Goal: Find contact information: Find contact information

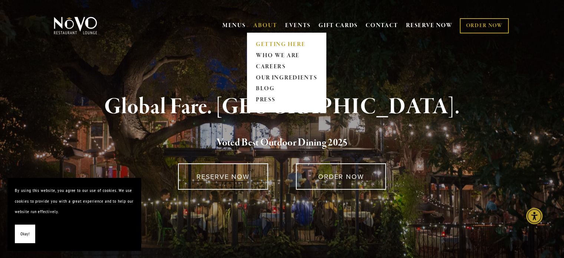
click at [271, 41] on link "GETTING HERE" at bounding box center [286, 44] width 66 height 11
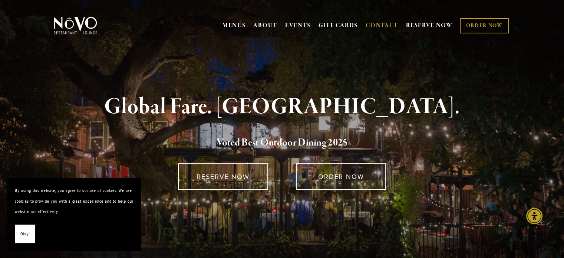
click at [382, 23] on link "CONTACT" at bounding box center [382, 26] width 33 height 14
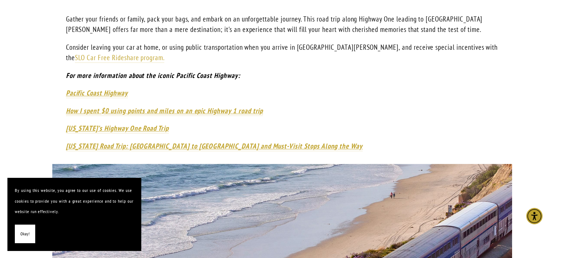
scroll to position [482, 0]
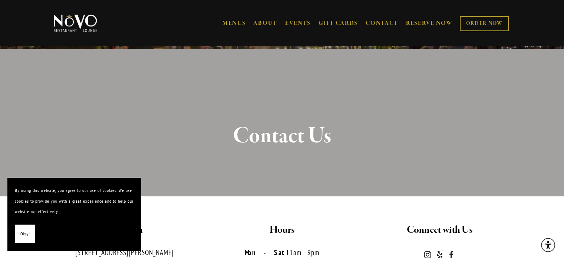
scroll to position [148, 0]
